Goal: Obtain resource: Download file/media

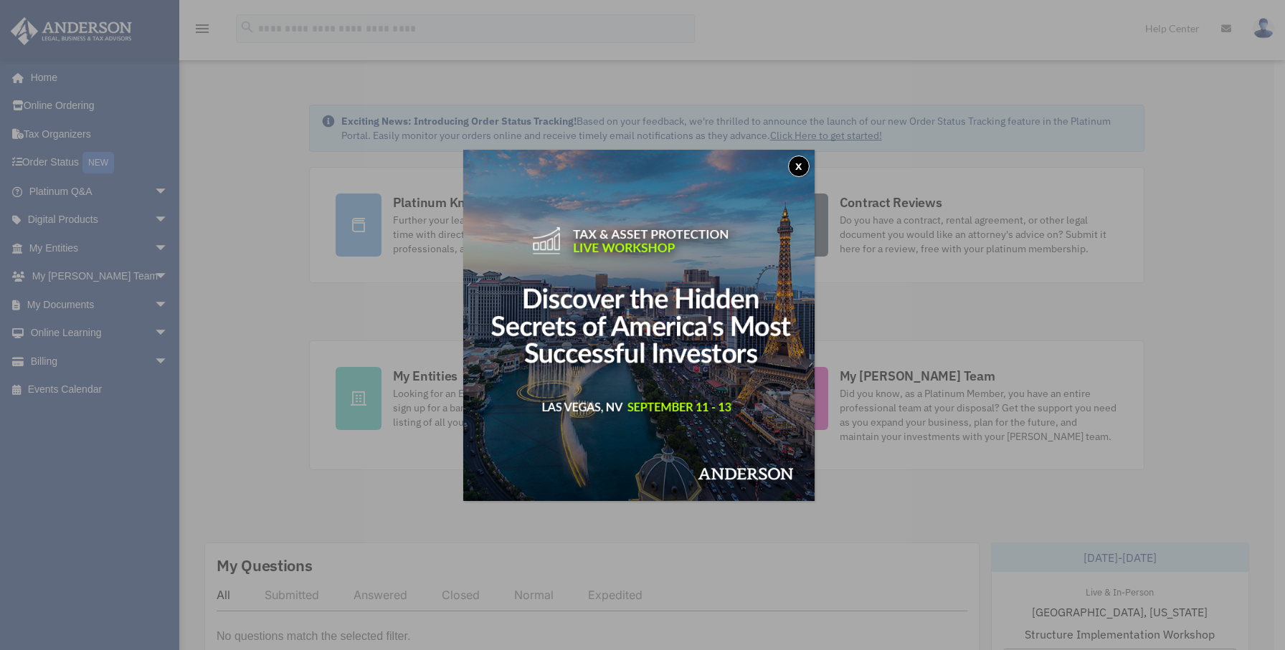
click at [804, 167] on button "x" at bounding box center [799, 167] width 22 height 22
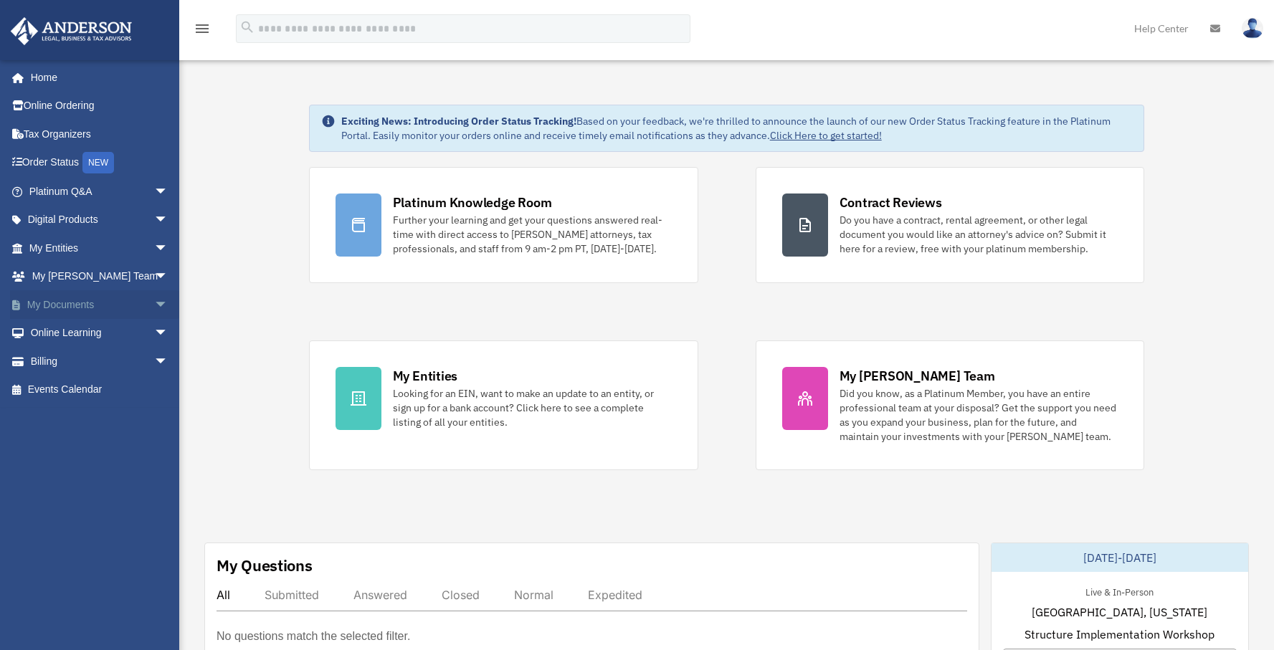
click at [154, 304] on span "arrow_drop_down" at bounding box center [168, 304] width 29 height 29
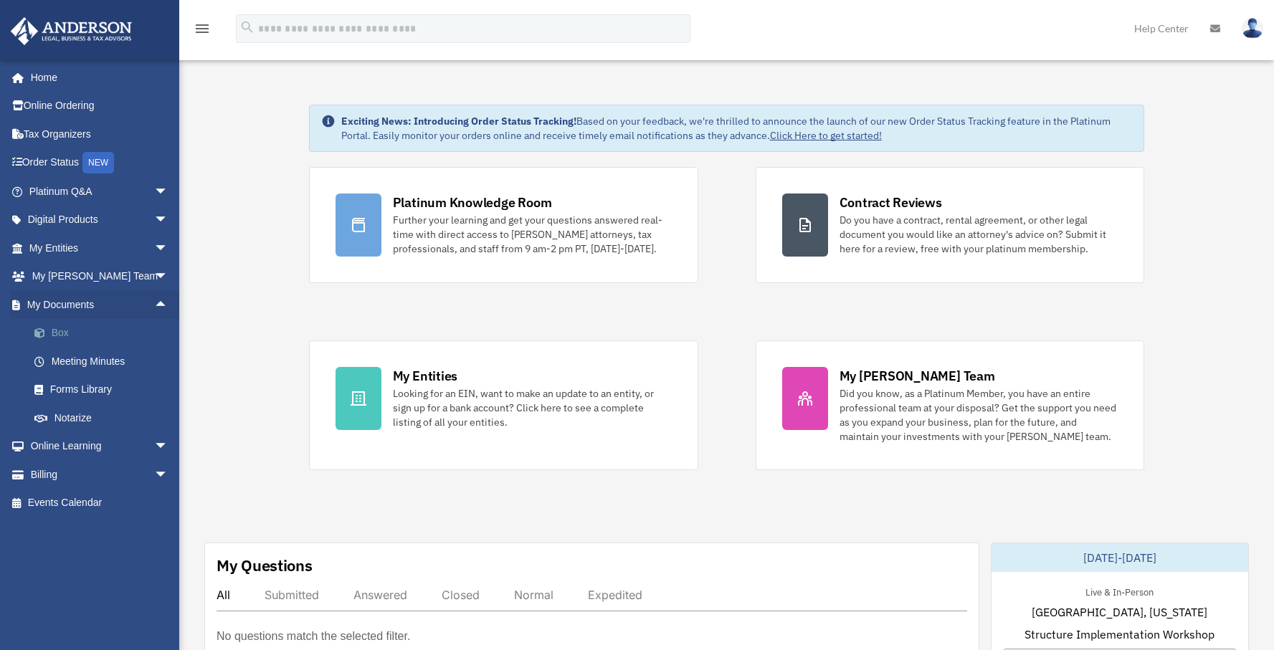
click at [52, 336] on link "Box" at bounding box center [105, 333] width 170 height 29
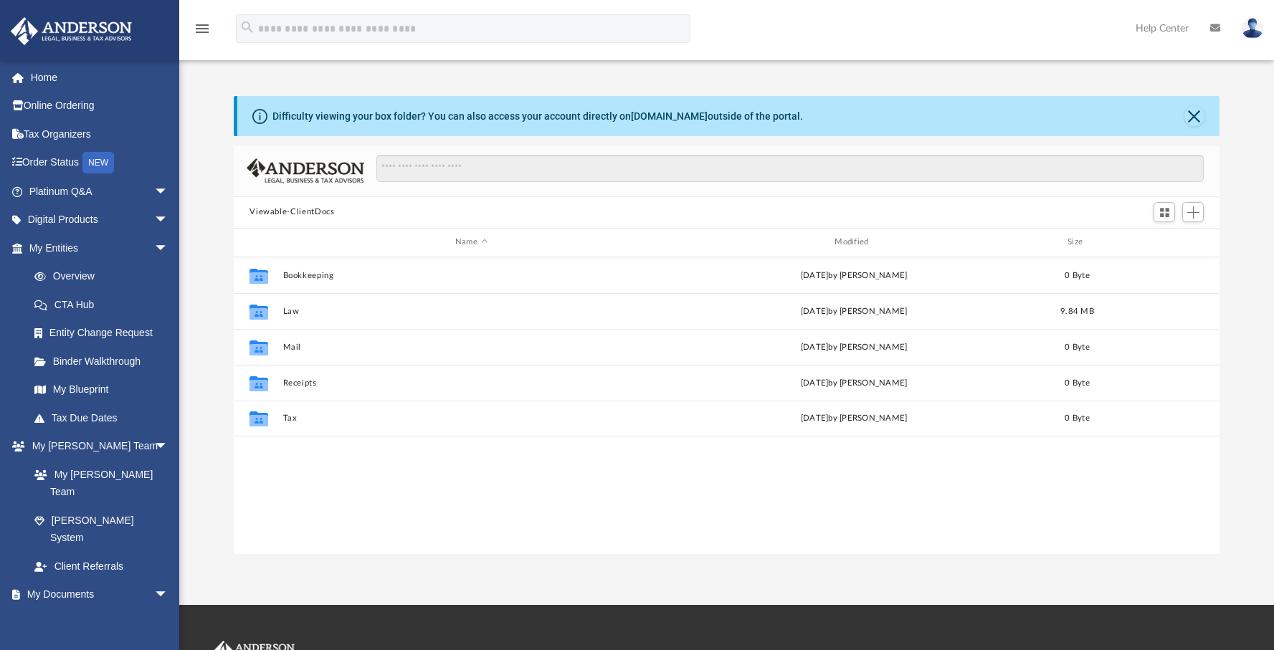
scroll to position [315, 975]
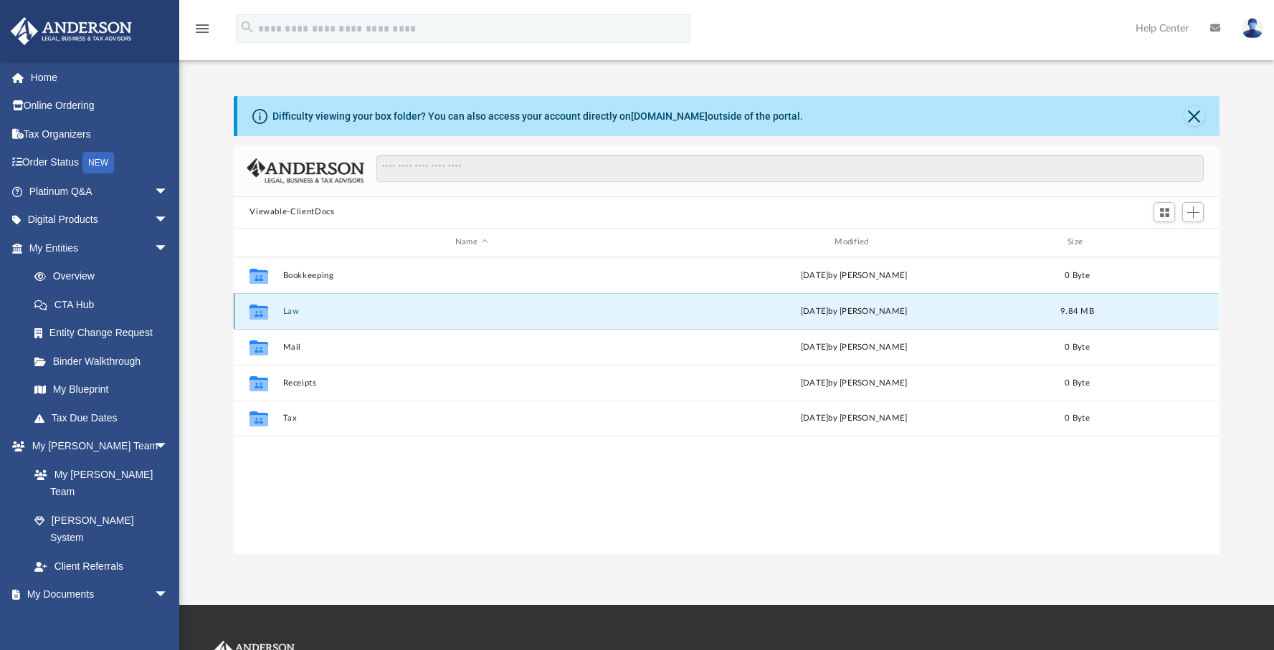
click at [293, 310] on button "Law" at bounding box center [471, 311] width 376 height 9
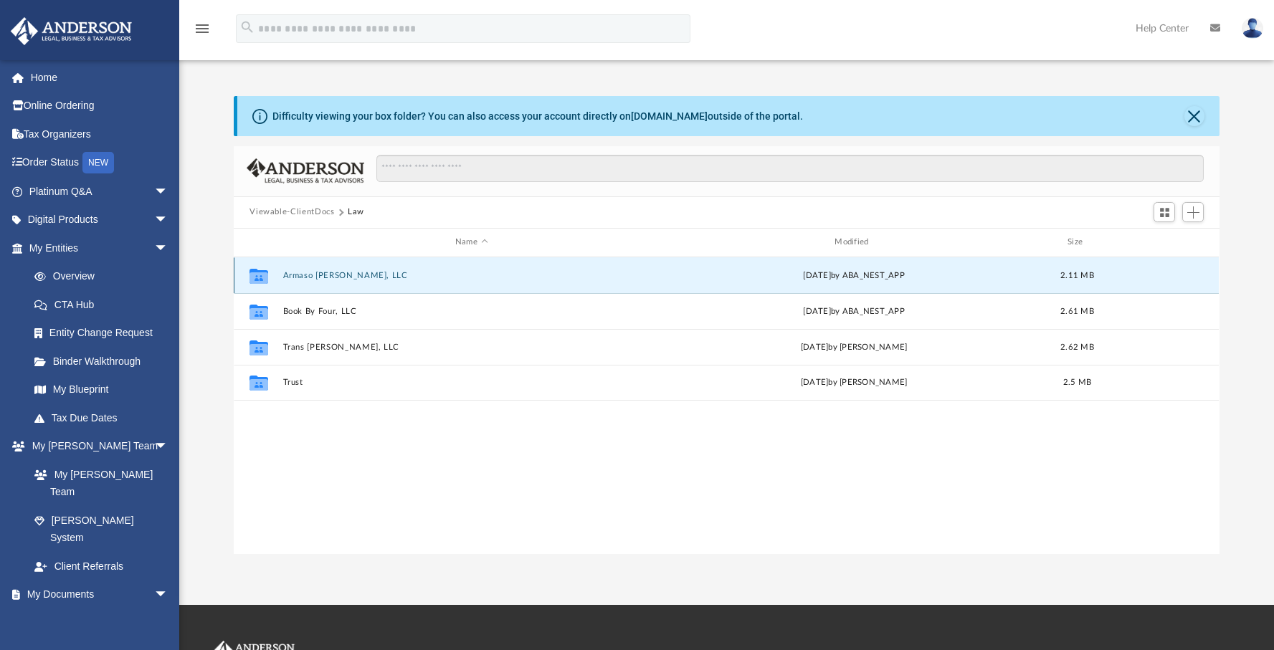
click at [346, 278] on button "Armaso [PERSON_NAME], LLC" at bounding box center [471, 275] width 376 height 9
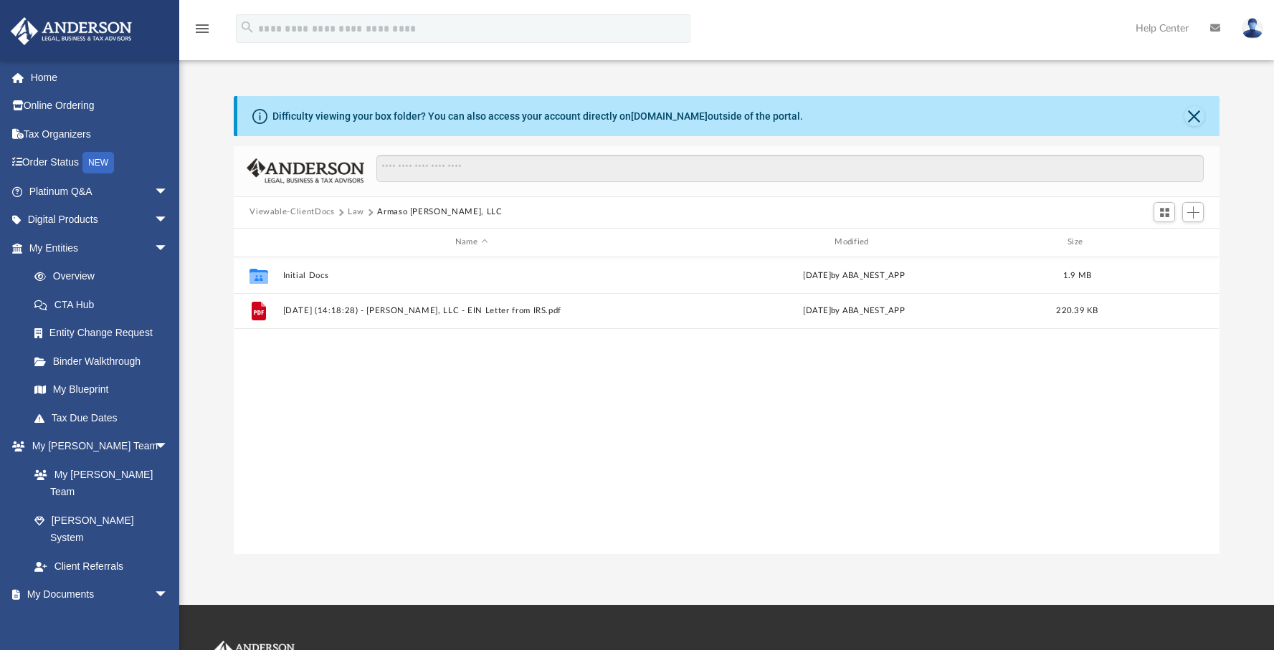
click at [353, 214] on button "Law" at bounding box center [356, 212] width 16 height 13
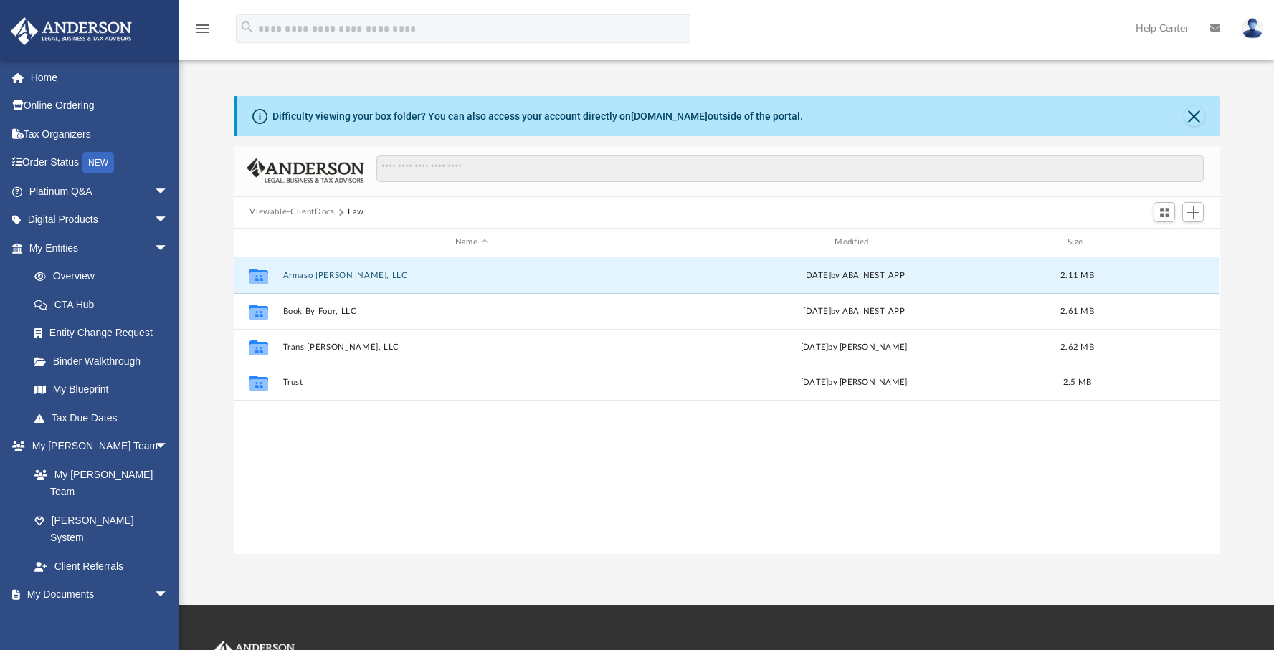
click at [315, 276] on button "Armaso [PERSON_NAME], LLC" at bounding box center [471, 275] width 376 height 9
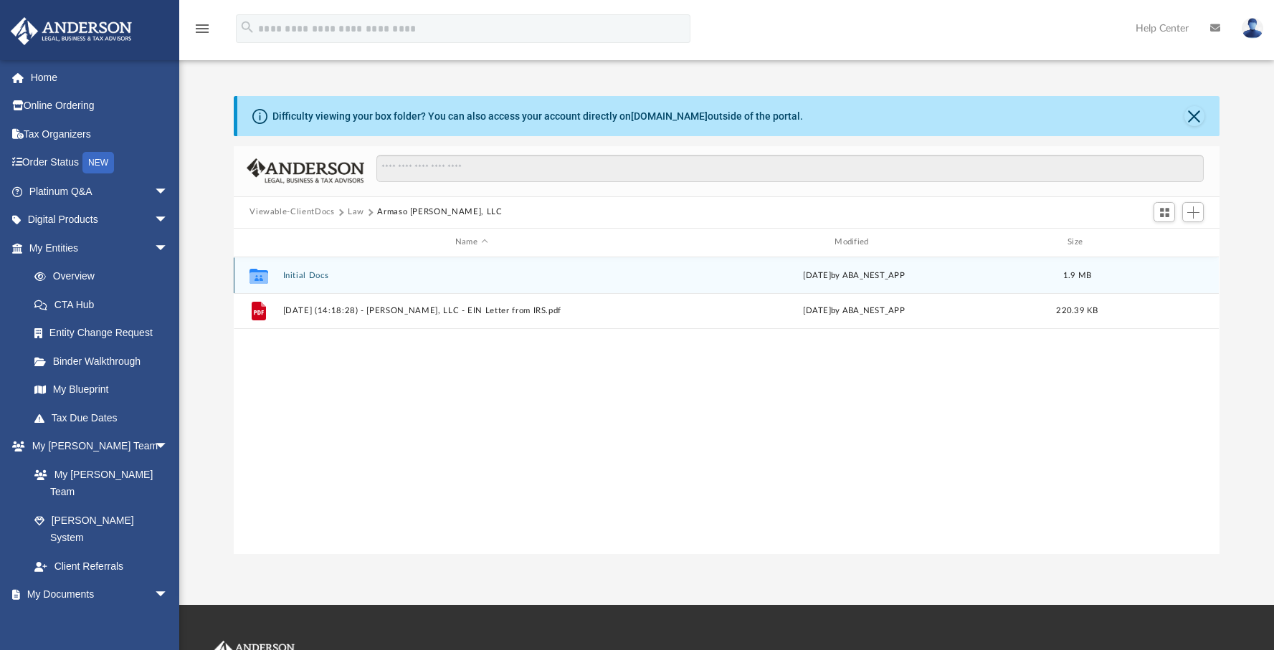
click at [300, 271] on button "Initial Docs" at bounding box center [471, 275] width 376 height 9
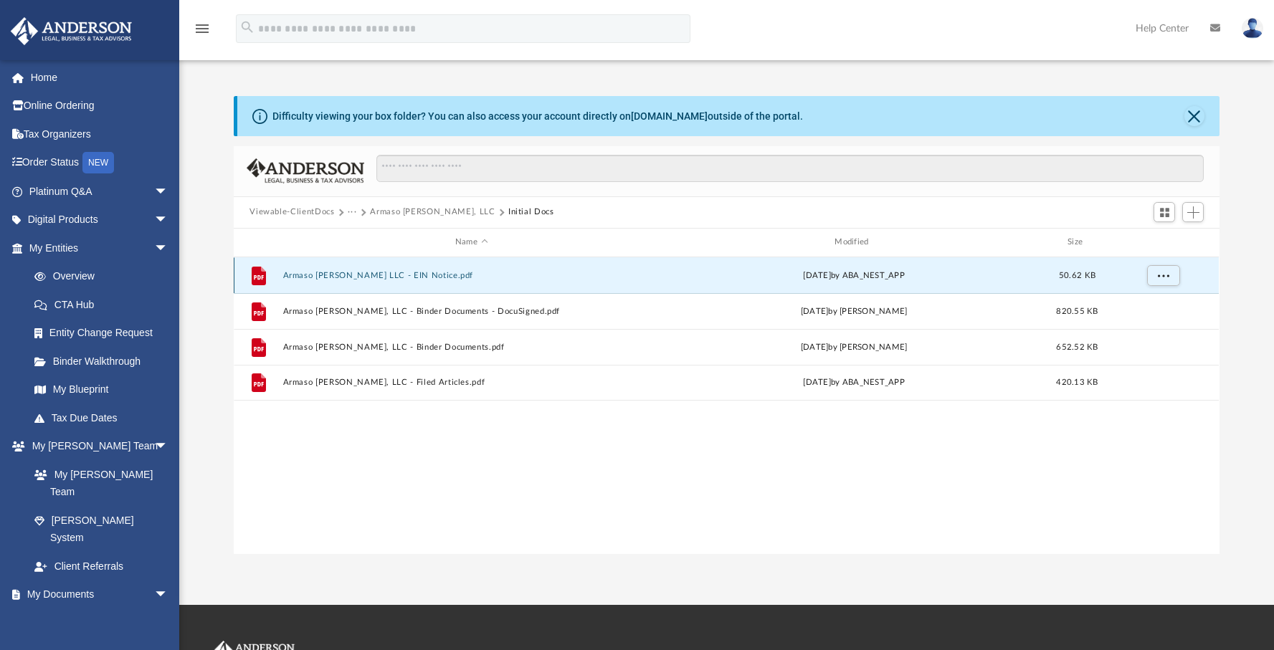
click at [401, 274] on button "Armaso [PERSON_NAME] LLC - EIN Notice.pdf" at bounding box center [471, 275] width 376 height 9
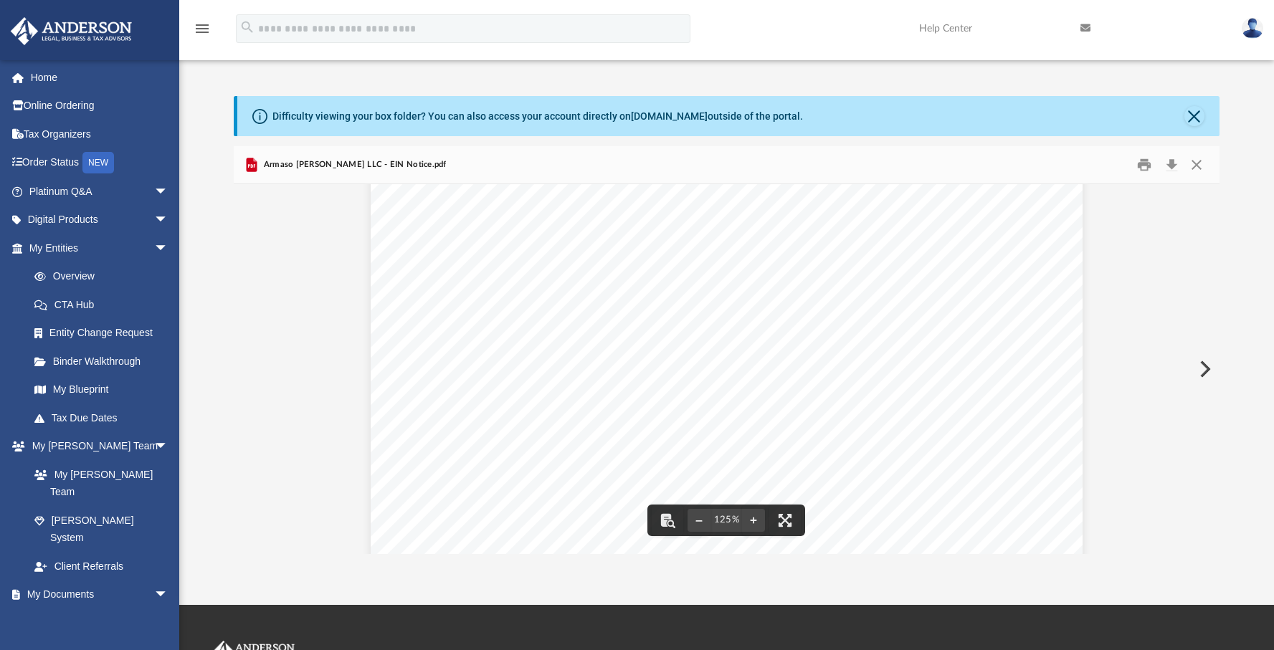
scroll to position [0, 0]
click at [1202, 172] on button "Close" at bounding box center [1197, 164] width 26 height 22
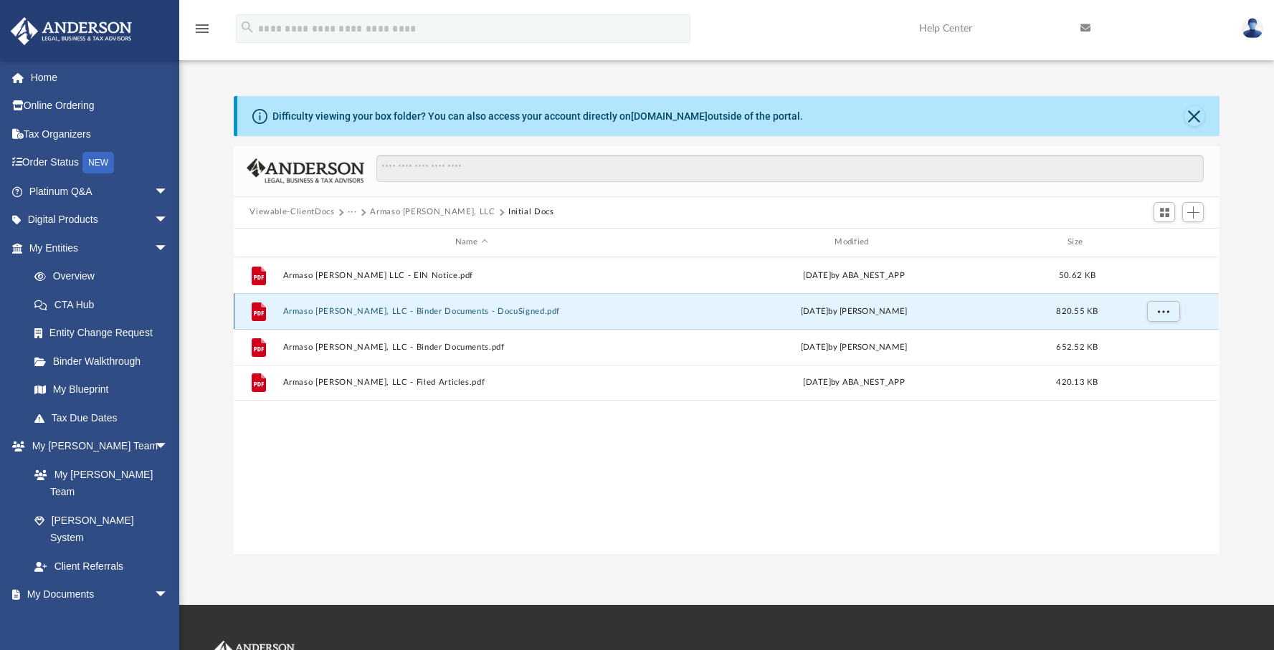
click at [403, 311] on button "Armaso [PERSON_NAME], LLC - Binder Documents - DocuSigned.pdf" at bounding box center [471, 311] width 376 height 9
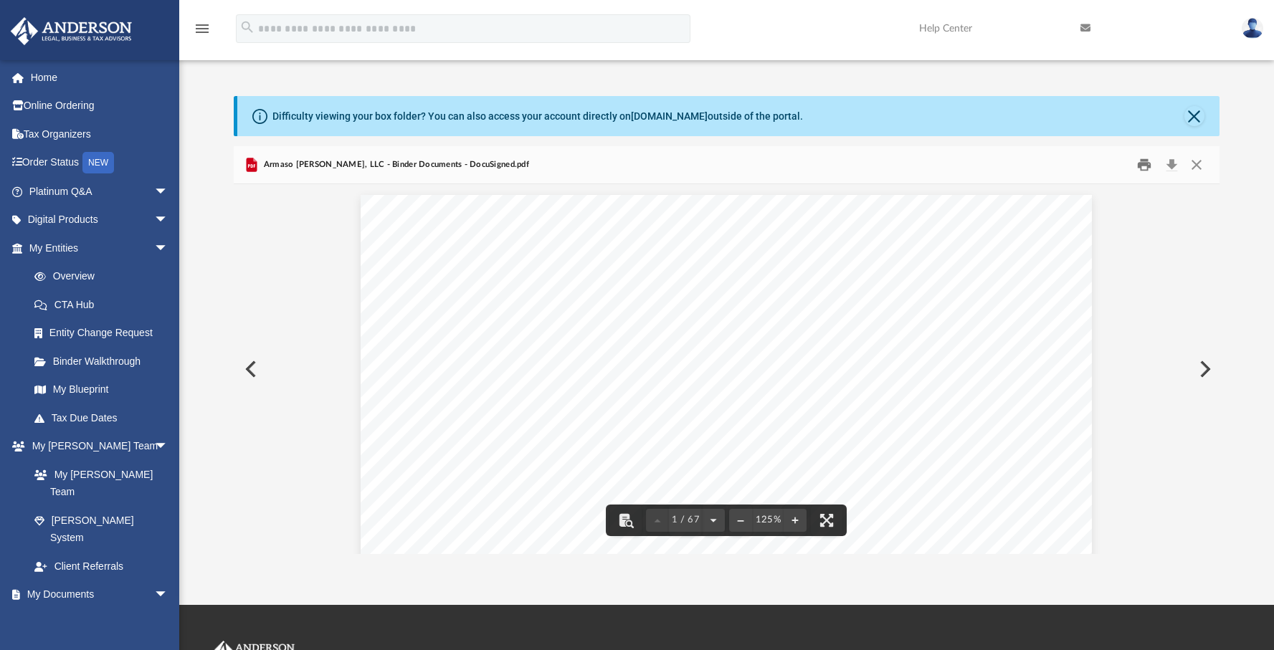
click at [1149, 166] on button "Print" at bounding box center [1144, 164] width 29 height 22
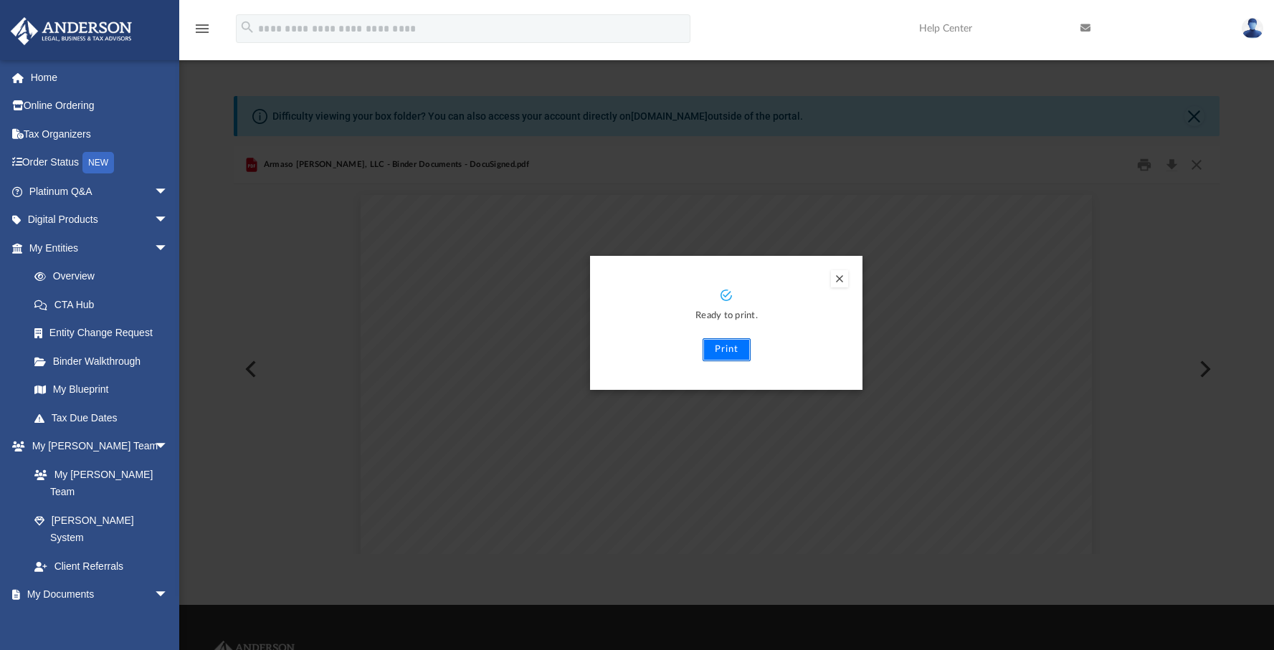
click at [723, 353] on button "Print" at bounding box center [727, 349] width 48 height 23
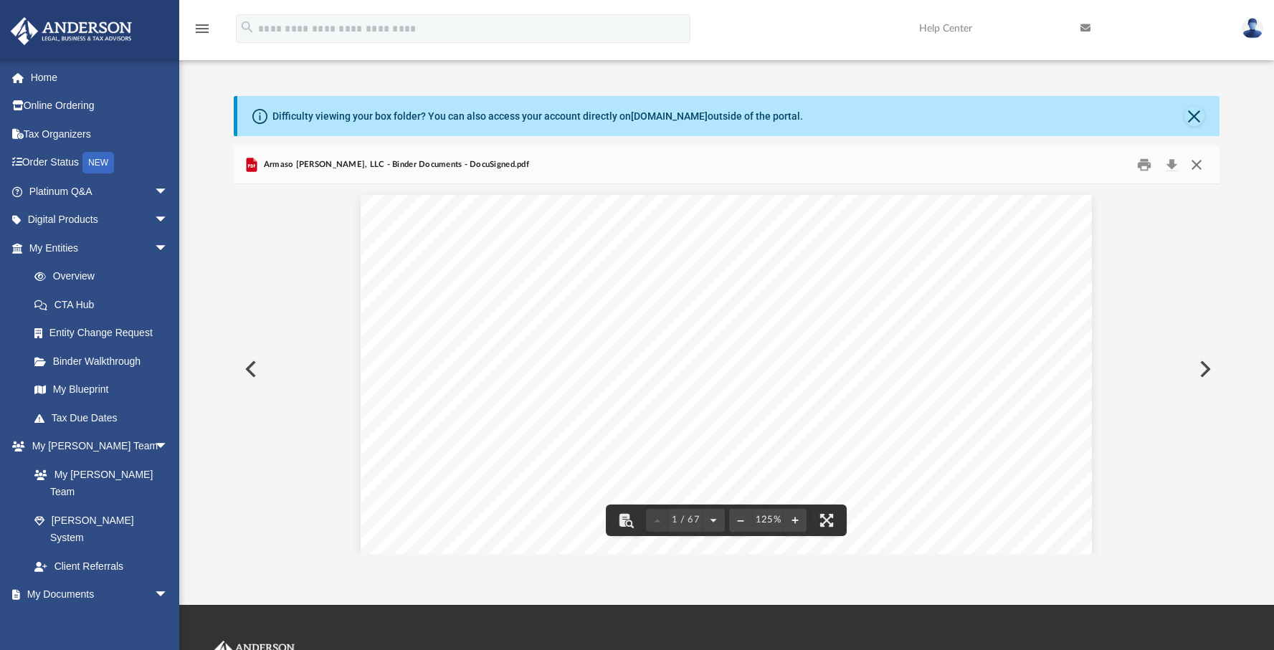
click at [1195, 165] on button "Close" at bounding box center [1197, 164] width 26 height 22
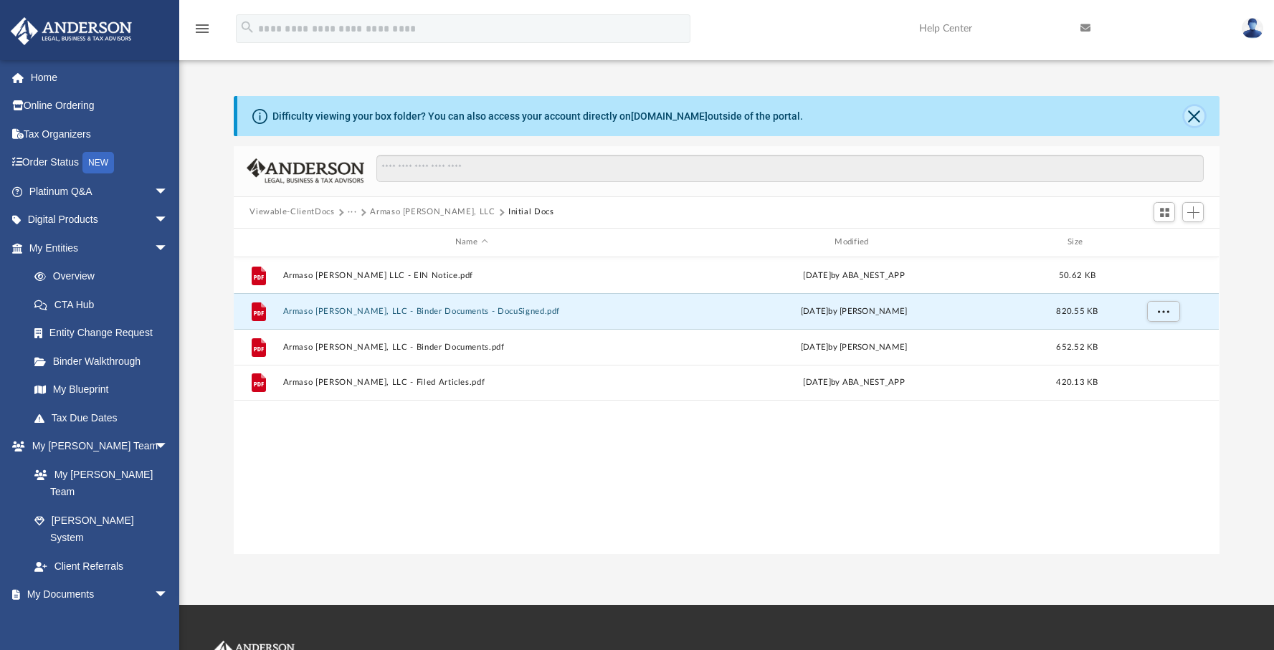
click at [1199, 121] on button "Close" at bounding box center [1194, 116] width 20 height 20
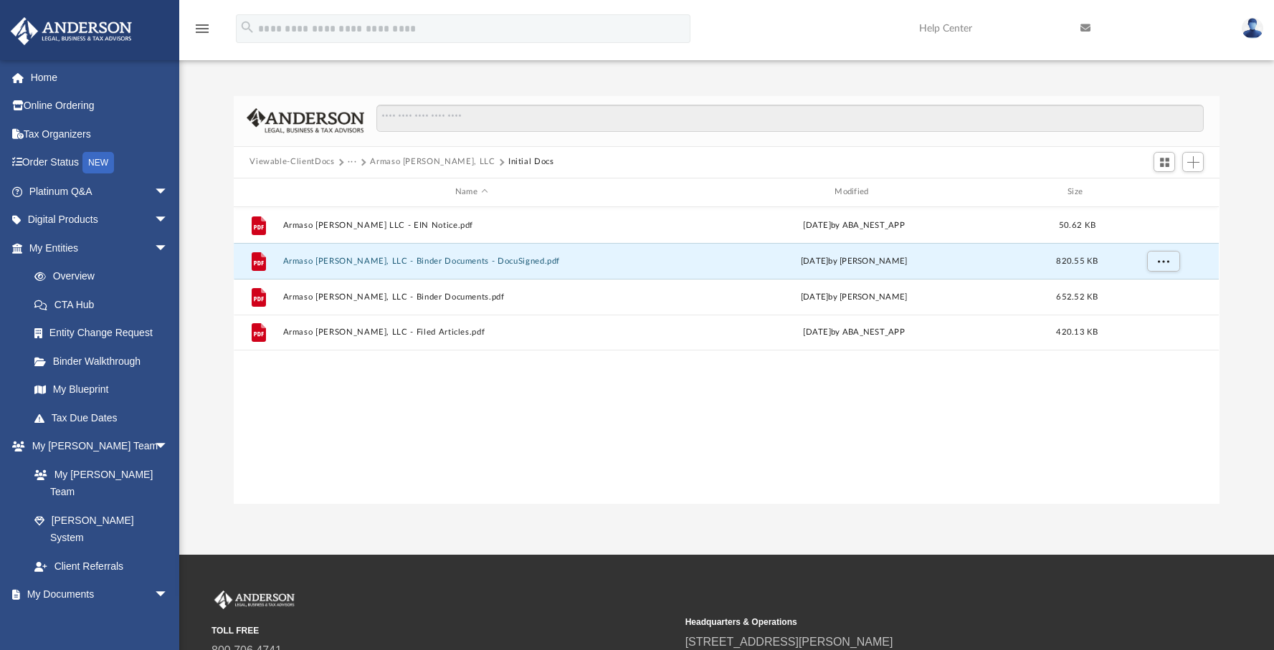
click at [388, 159] on button "Armaso [PERSON_NAME], LLC" at bounding box center [432, 162] width 125 height 13
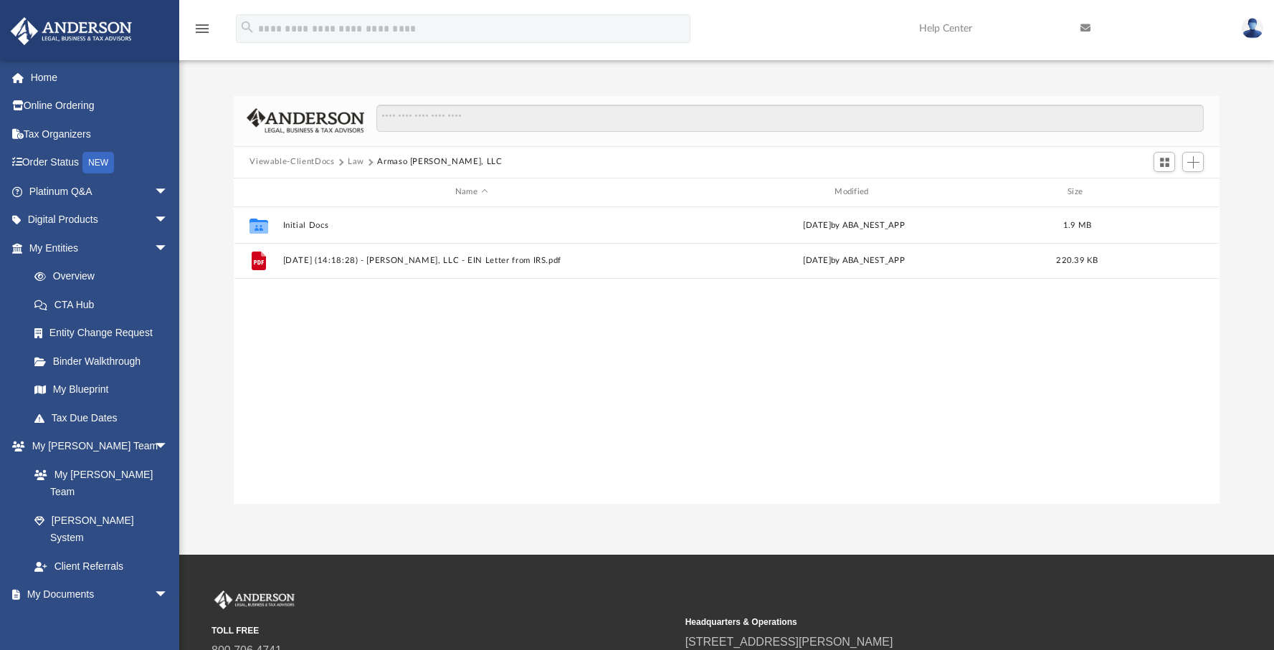
click at [352, 161] on button "Law" at bounding box center [356, 162] width 16 height 13
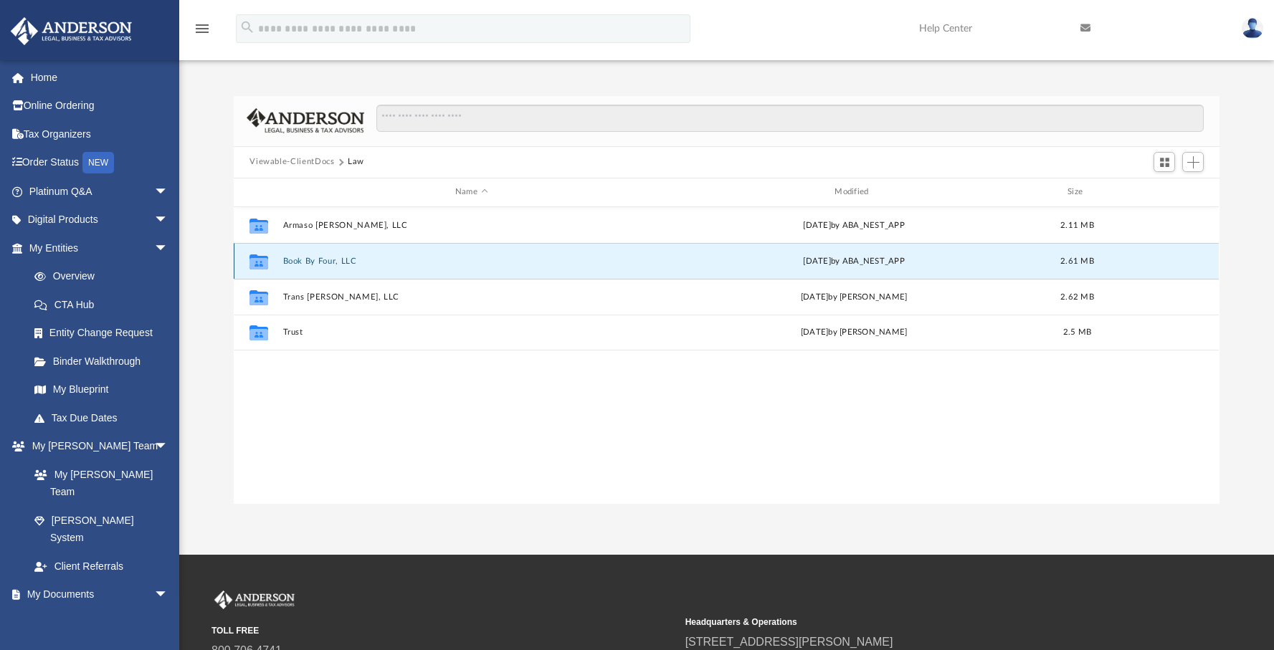
click at [333, 261] on button "Book By Four, LLC" at bounding box center [471, 261] width 376 height 9
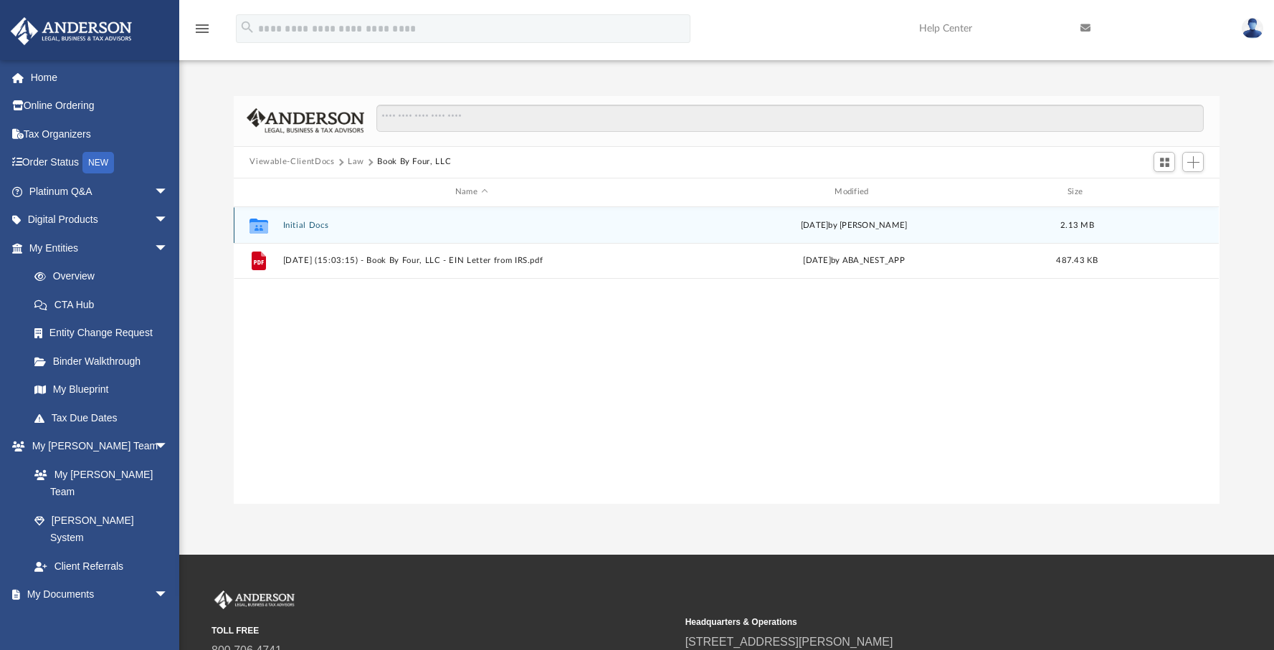
click at [300, 224] on button "Initial Docs" at bounding box center [471, 225] width 376 height 9
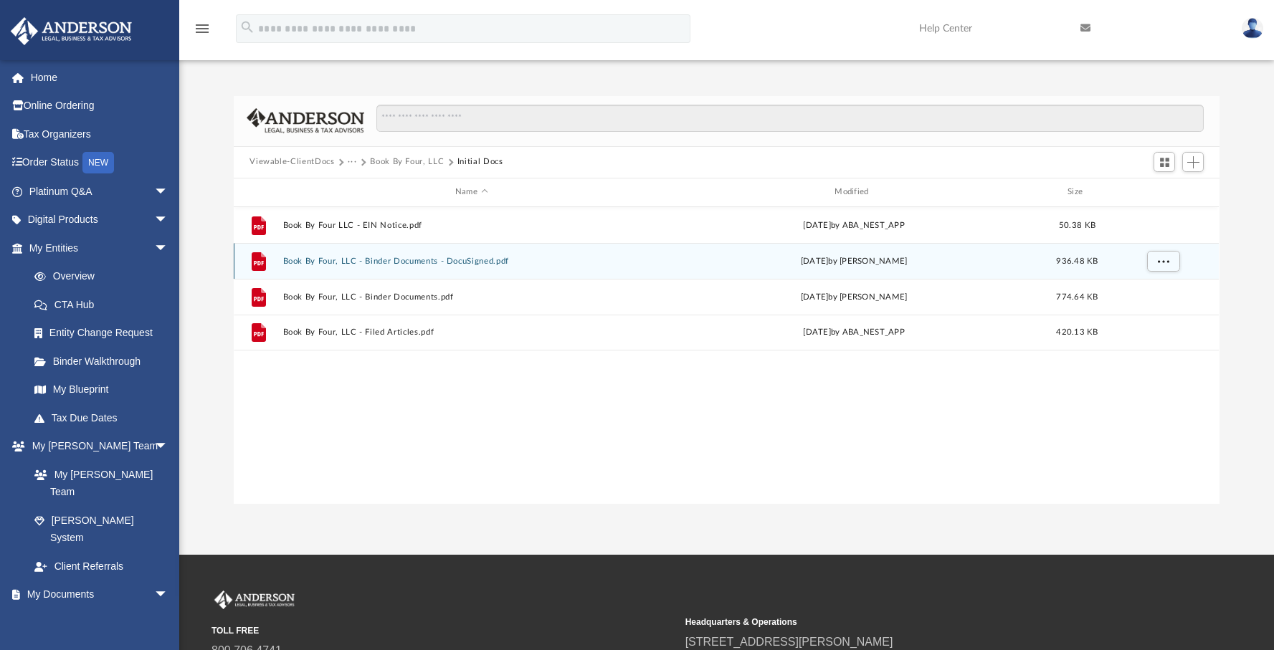
click at [427, 261] on button "Book By Four, LLC - Binder Documents - DocuSigned.pdf" at bounding box center [471, 261] width 376 height 9
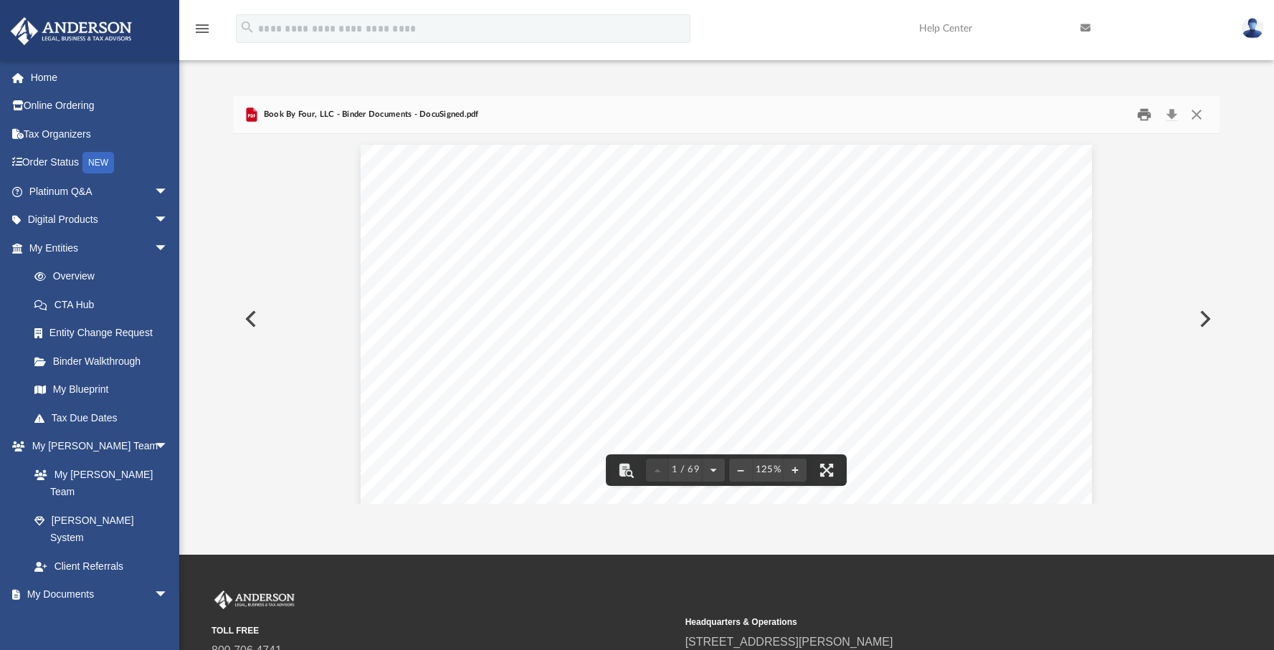
click at [1138, 116] on button "Print" at bounding box center [1144, 114] width 29 height 22
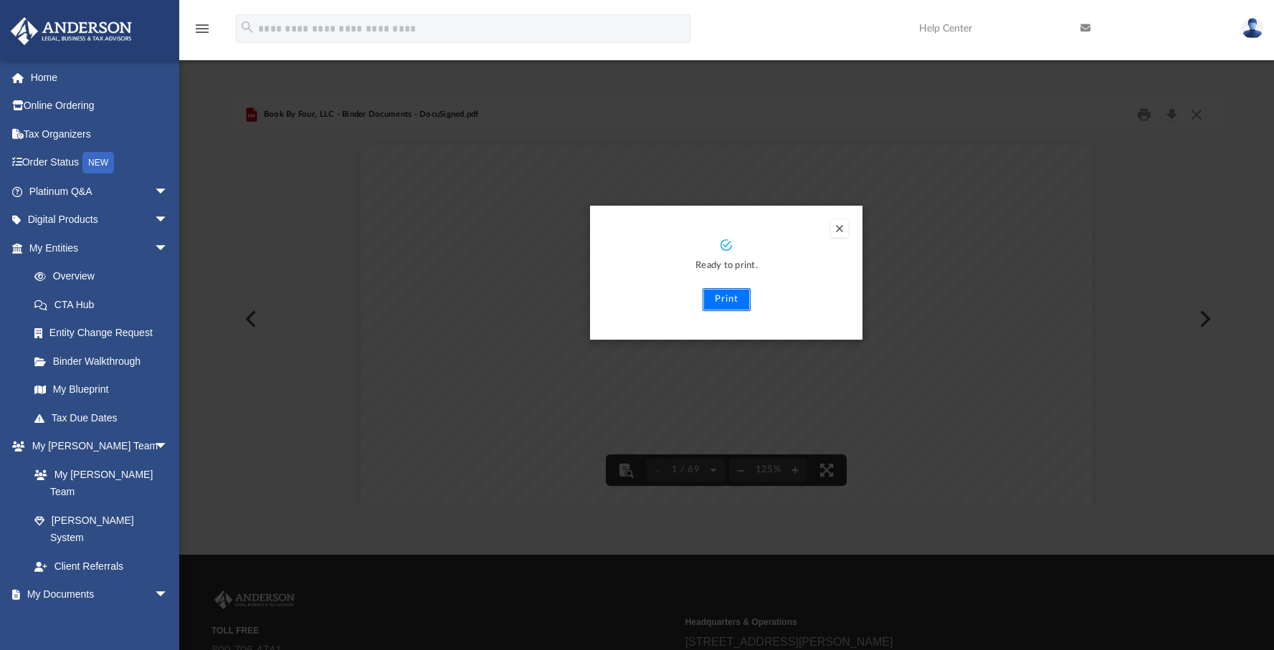
click at [723, 296] on button "Print" at bounding box center [727, 299] width 48 height 23
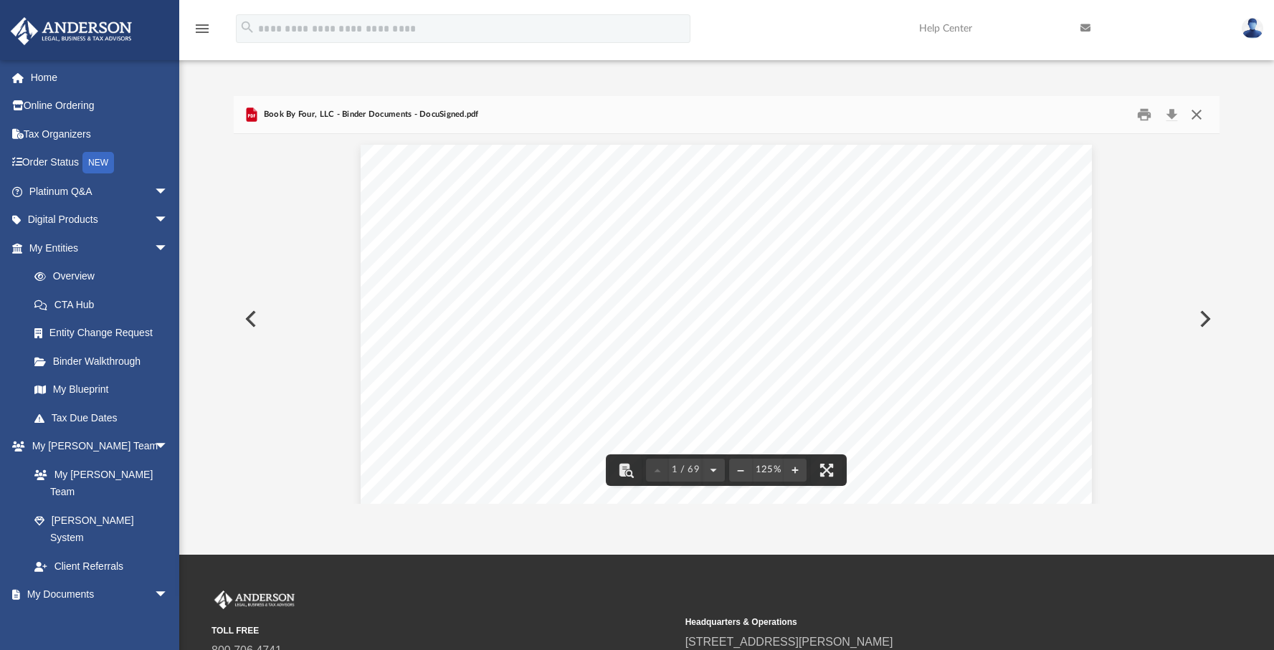
click at [1202, 118] on button "Close" at bounding box center [1197, 114] width 26 height 22
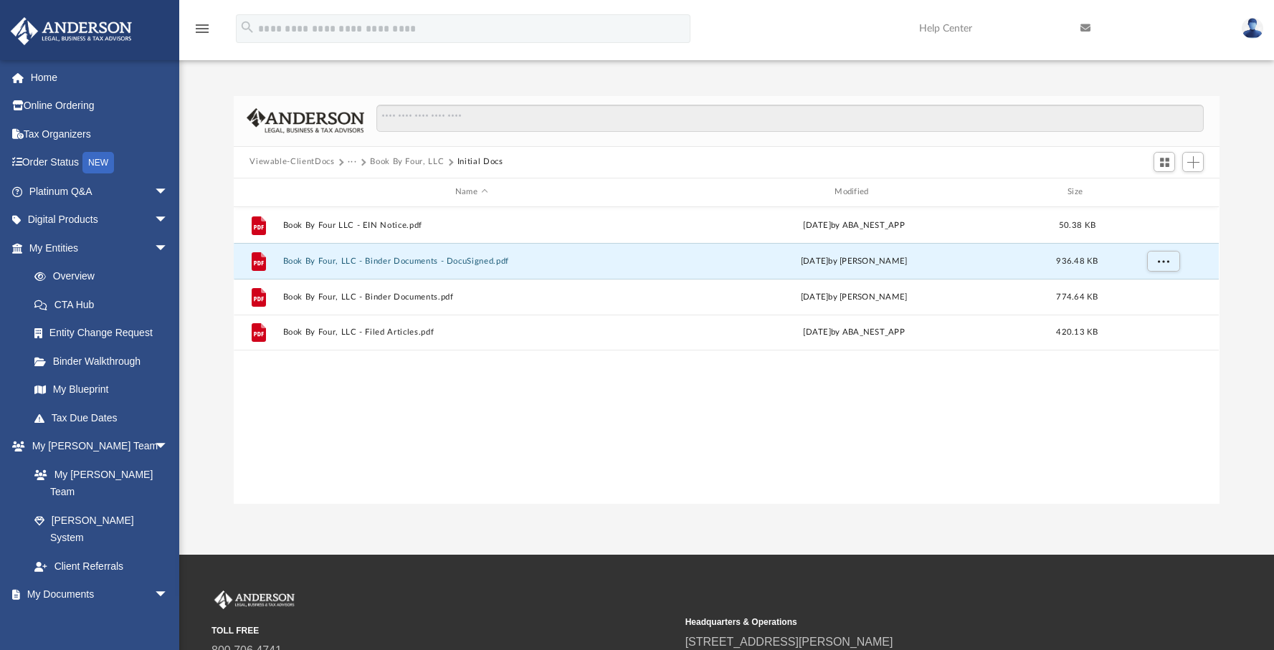
click at [356, 163] on button "···" at bounding box center [352, 162] width 9 height 13
click at [390, 162] on button "Book By Four, LLC" at bounding box center [407, 162] width 74 height 13
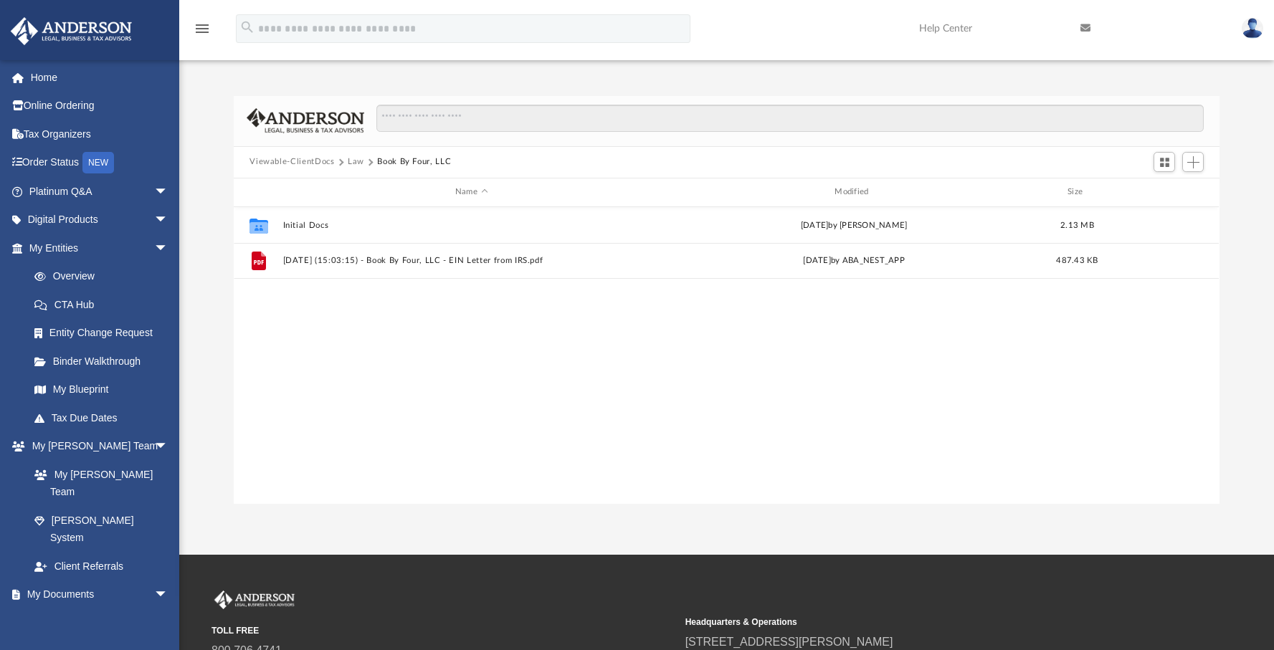
click at [355, 163] on button "Law" at bounding box center [356, 162] width 16 height 13
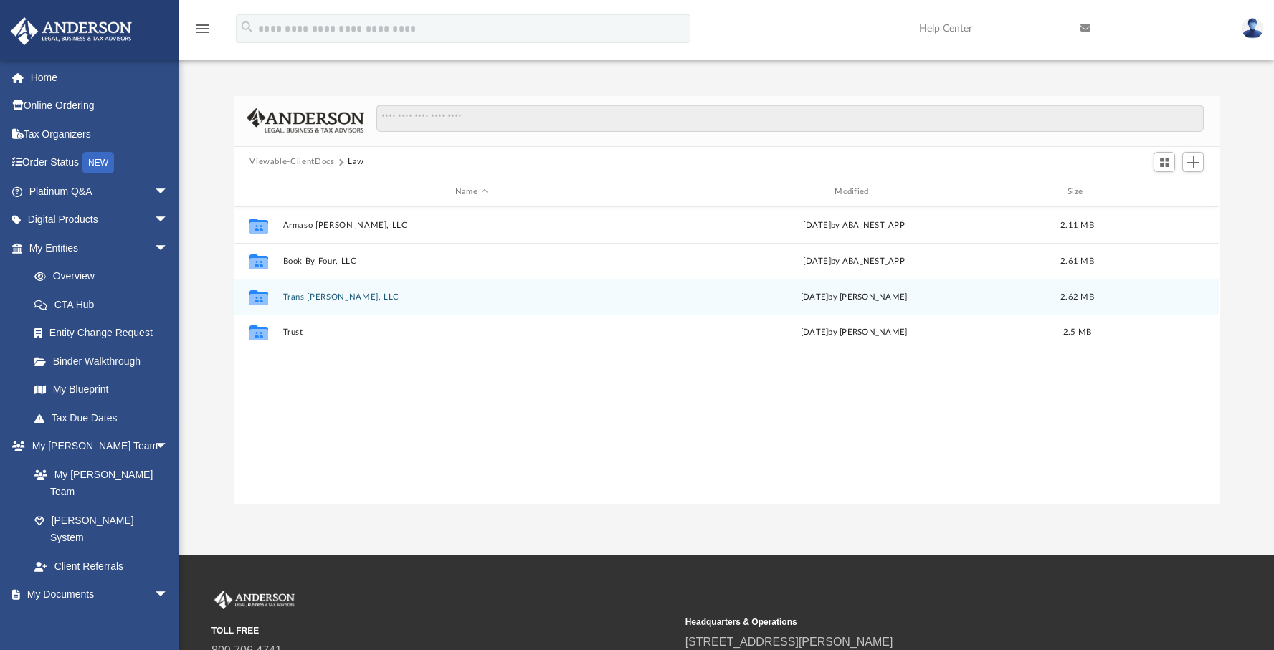
click at [320, 301] on div "Collaborated Folder Trans [PERSON_NAME], LLC [DATE] by [PERSON_NAME] 2.62 MB" at bounding box center [726, 297] width 985 height 36
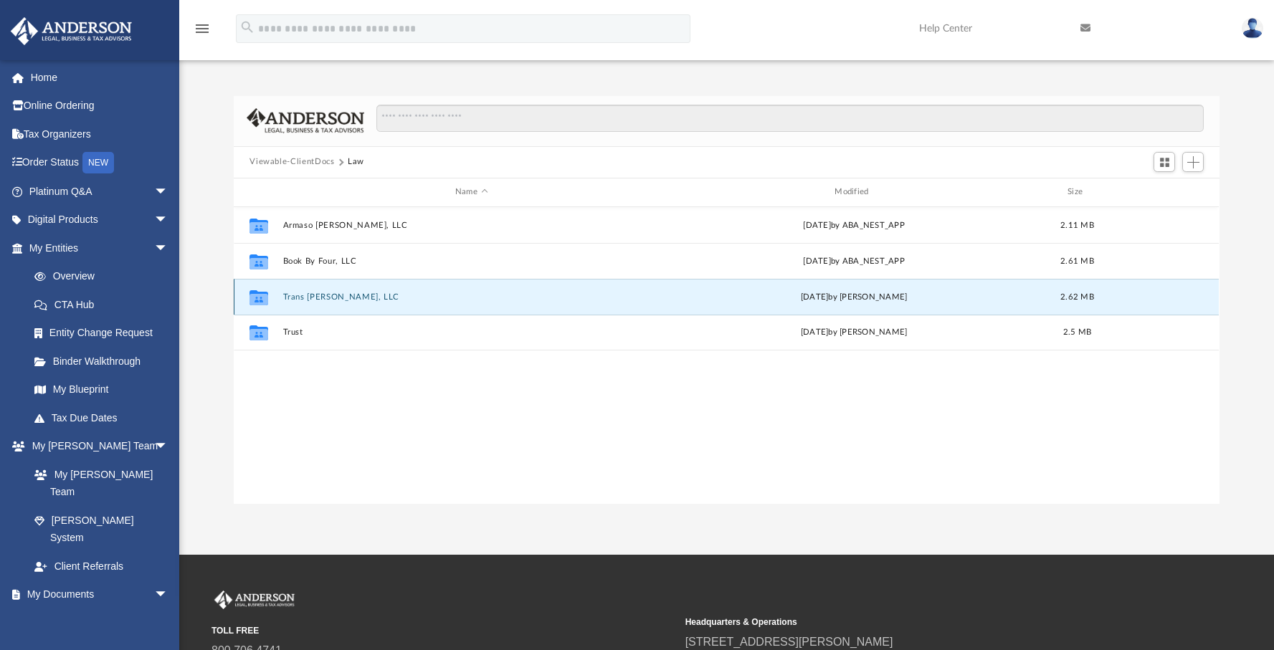
click at [319, 298] on button "Trans [PERSON_NAME], LLC" at bounding box center [471, 297] width 376 height 9
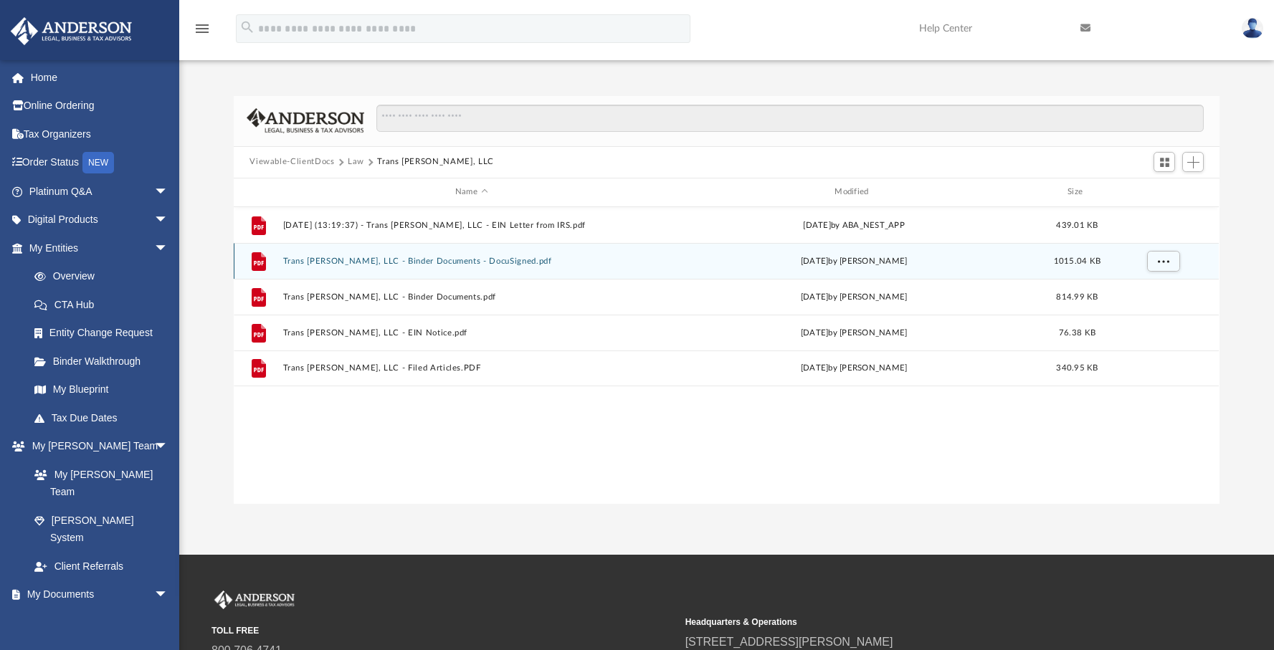
click at [456, 262] on button "Trans [PERSON_NAME], LLC - Binder Documents - DocuSigned.pdf" at bounding box center [471, 261] width 376 height 9
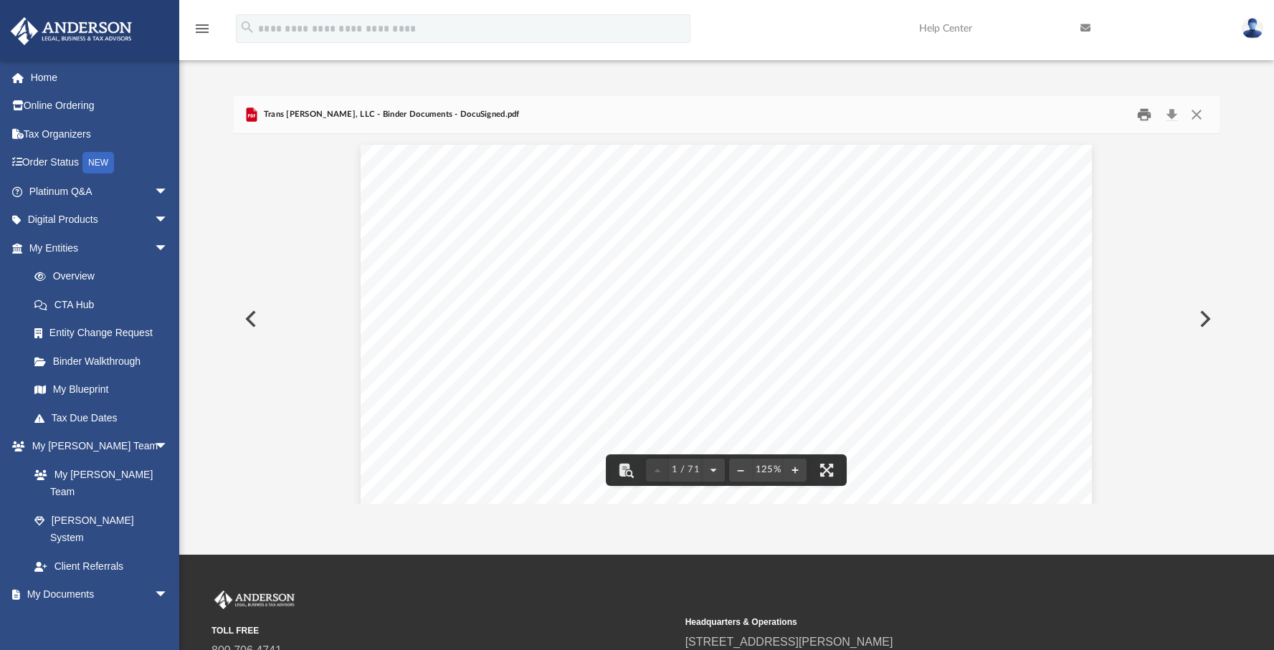
click at [1146, 118] on button "Print" at bounding box center [1144, 114] width 29 height 22
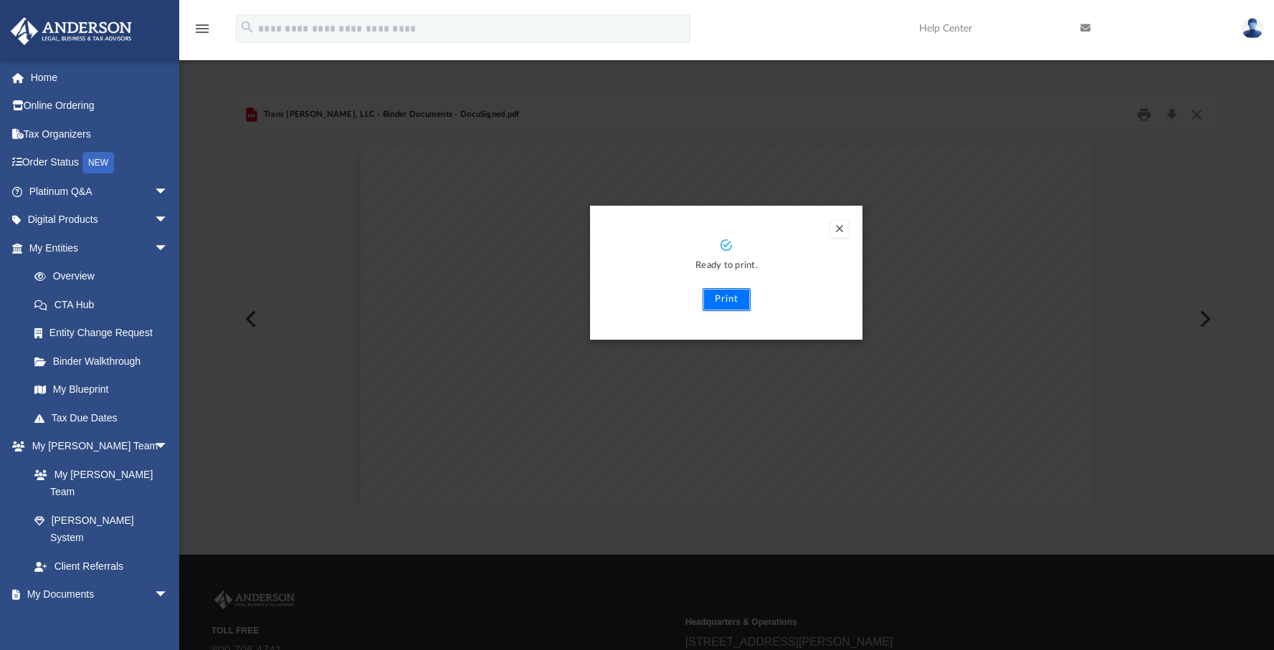
click at [734, 298] on button "Print" at bounding box center [727, 299] width 48 height 23
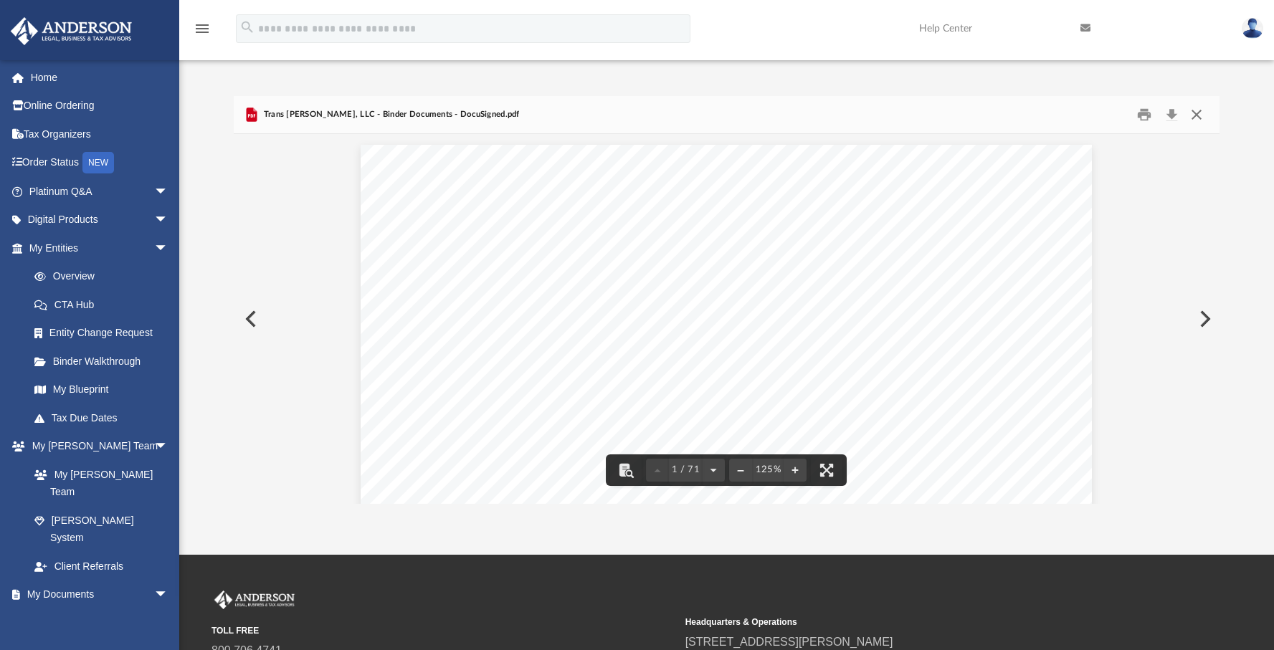
click at [1199, 114] on button "Close" at bounding box center [1197, 114] width 26 height 22
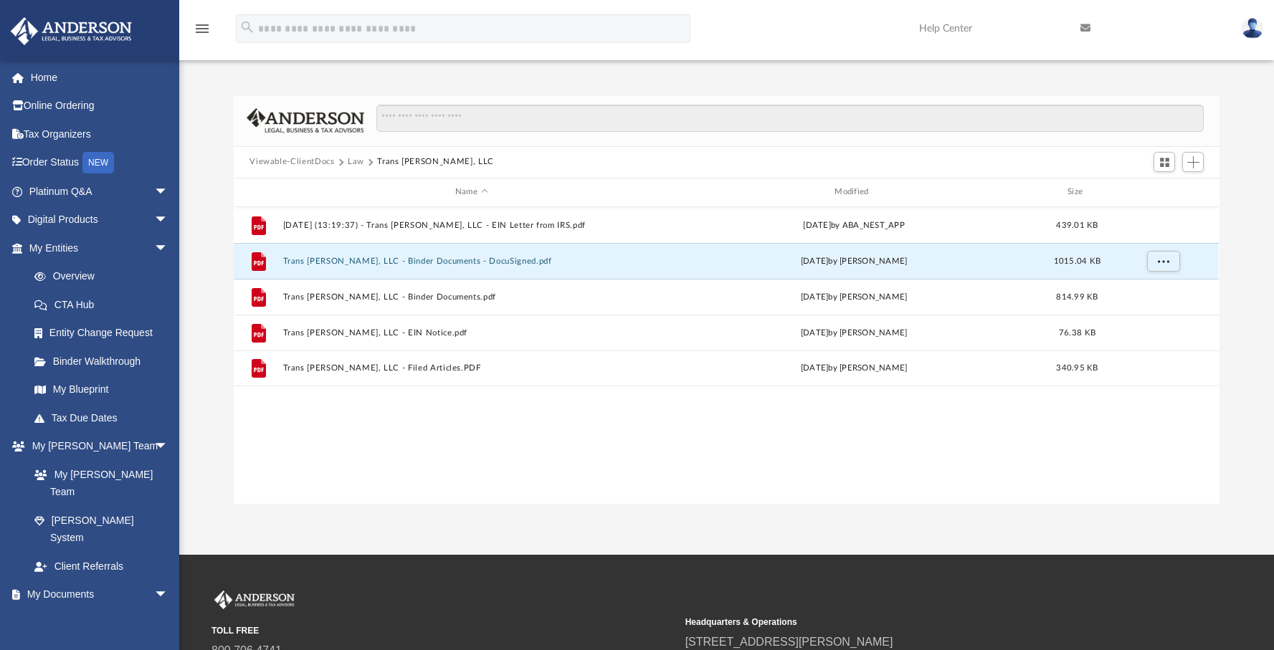
click at [751, 27] on div "menu search Site Menu add [EMAIL_ADDRESS][DOMAIN_NAME] My Profile Reset Passwor…" at bounding box center [637, 35] width 1252 height 49
